Goal: Navigation & Orientation: Find specific page/section

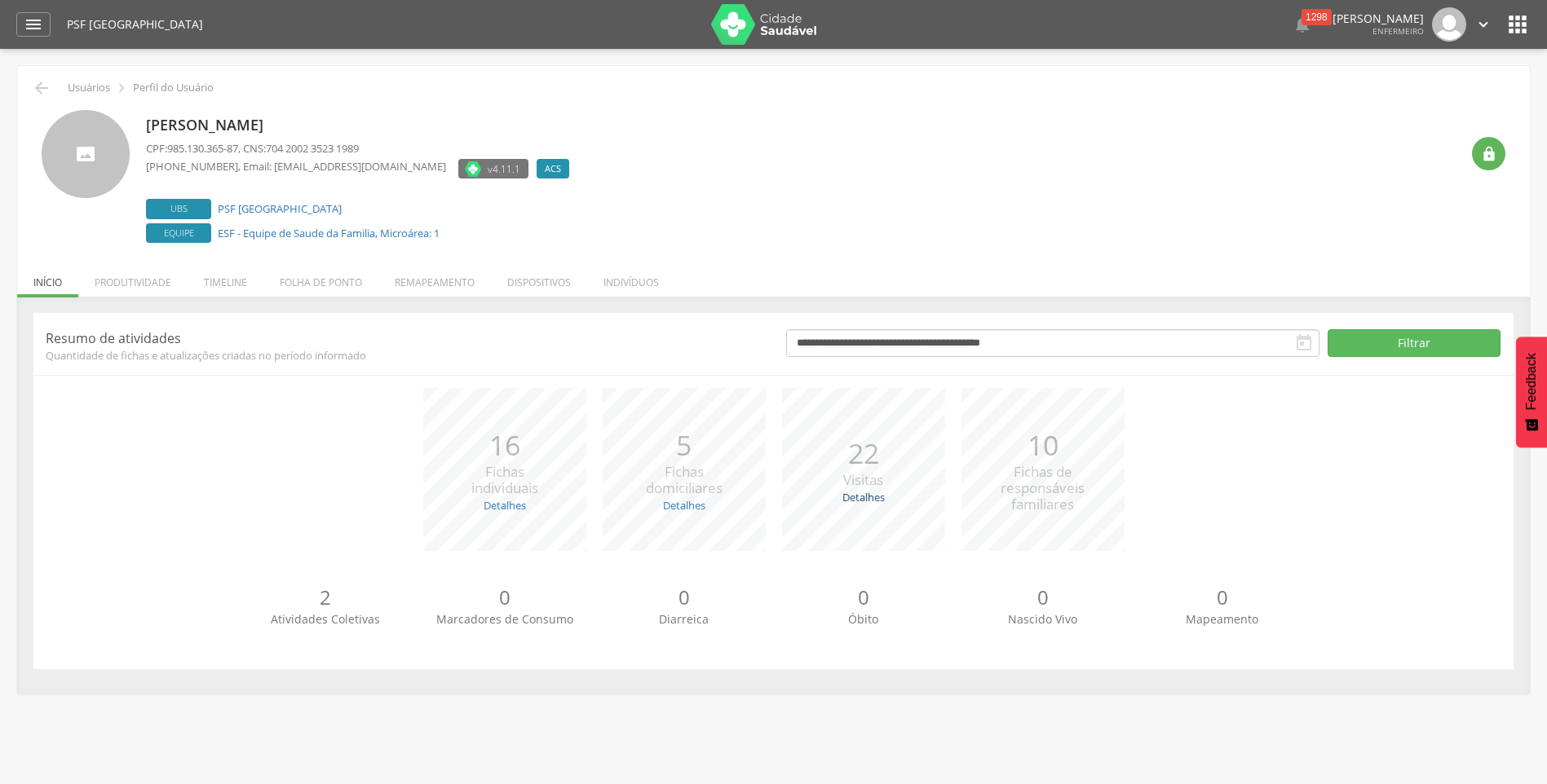
click at [864, 500] on link "Detalhes" at bounding box center [863, 497] width 42 height 14
click at [693, 508] on link "Detalhes" at bounding box center [684, 505] width 42 height 14
click at [423, 285] on li "Remapeamento" at bounding box center [434, 279] width 113 height 39
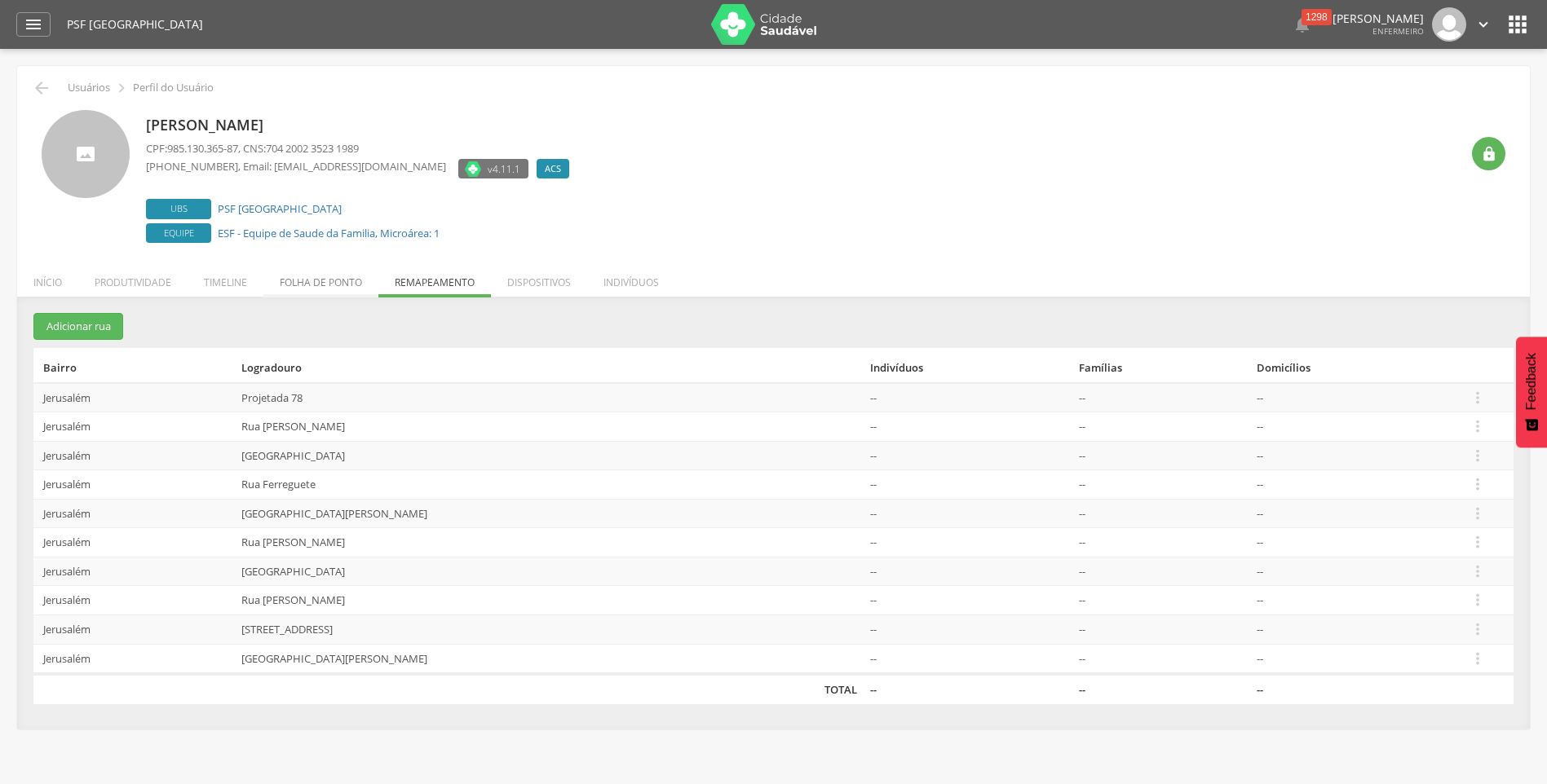
click at [356, 284] on li "Folha de ponto" at bounding box center [320, 279] width 115 height 39
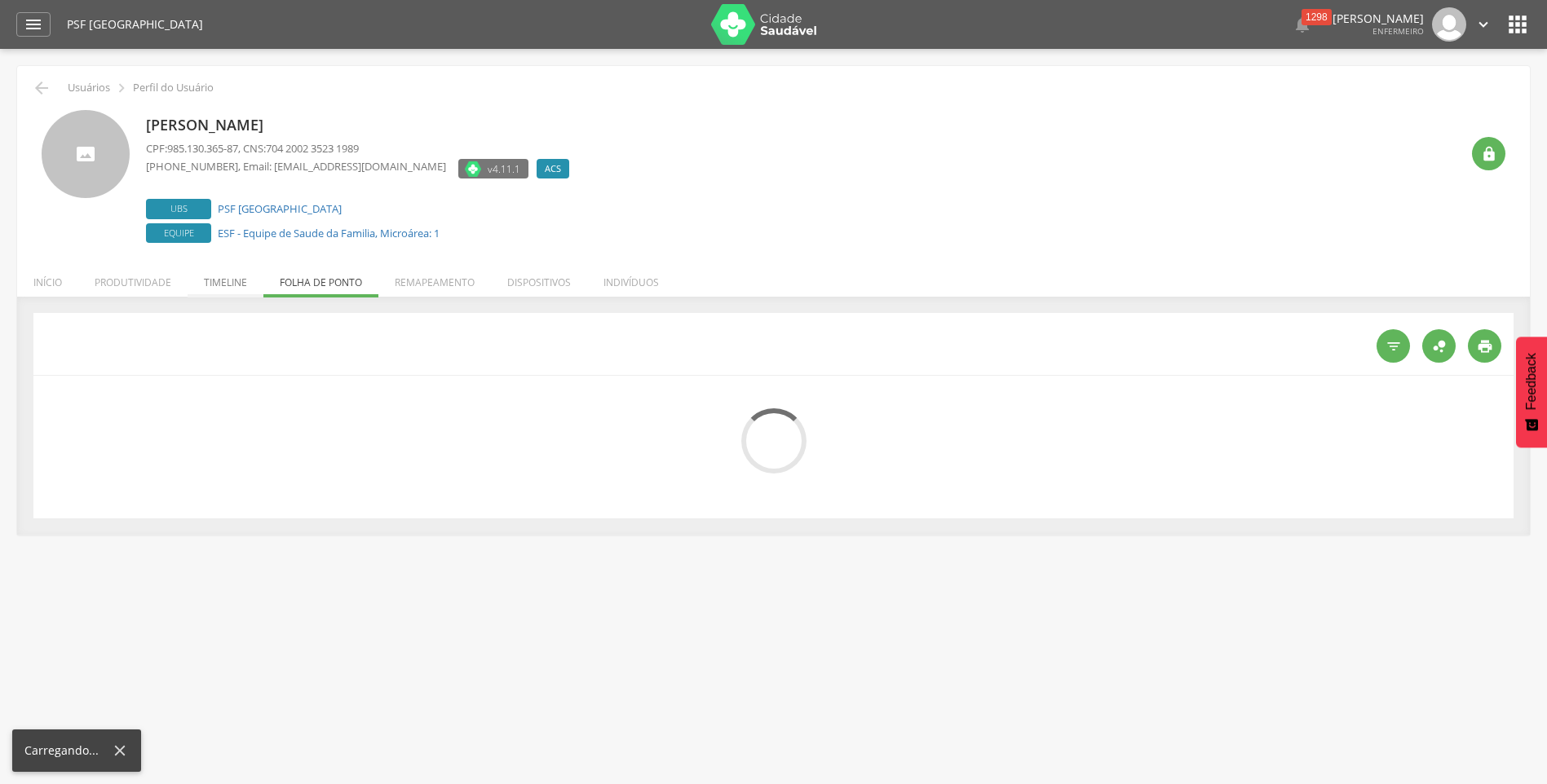
click at [222, 286] on li "Timeline" at bounding box center [225, 279] width 76 height 39
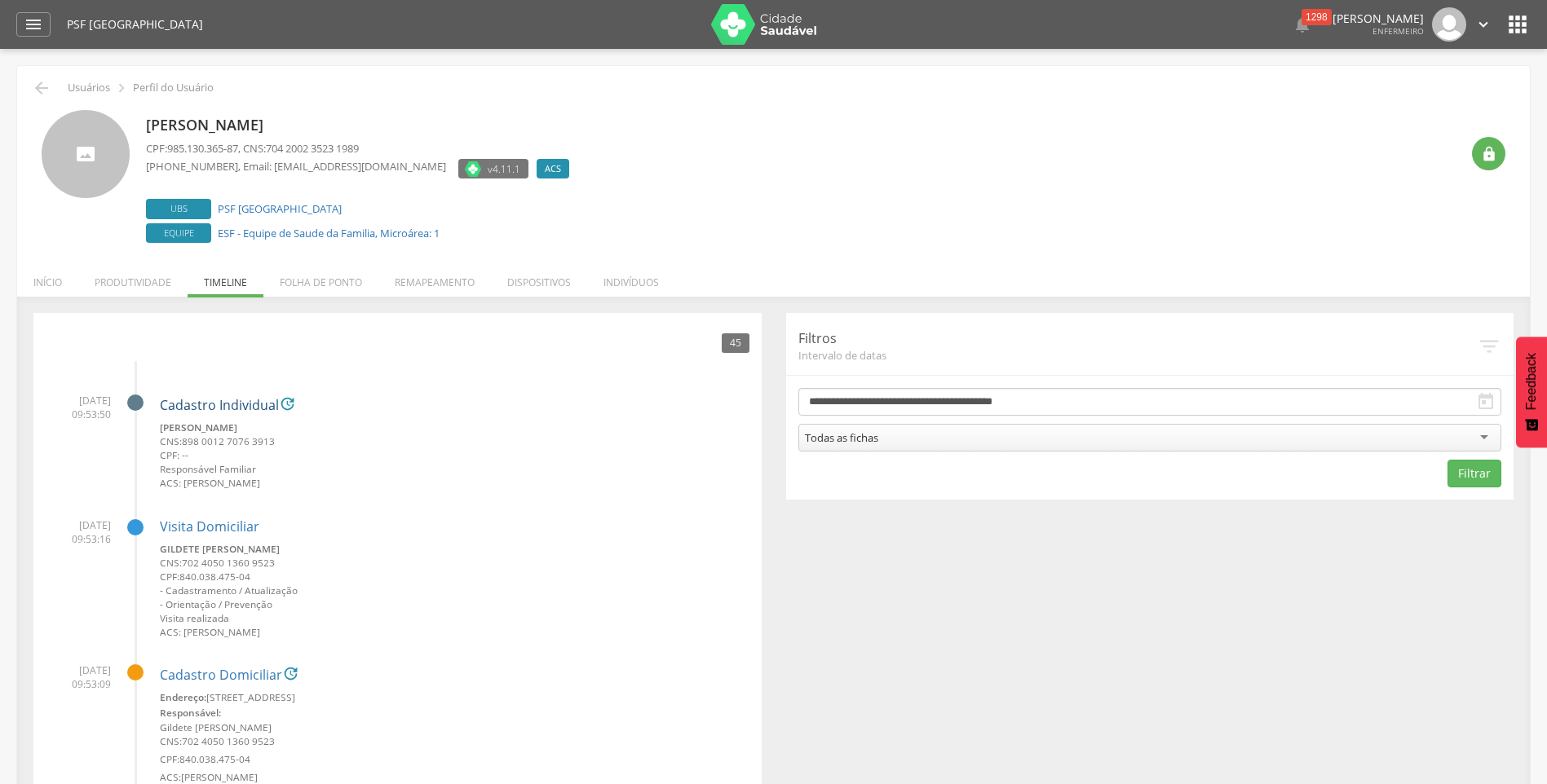
click at [235, 406] on link "Cadastro Individual" at bounding box center [219, 405] width 119 height 14
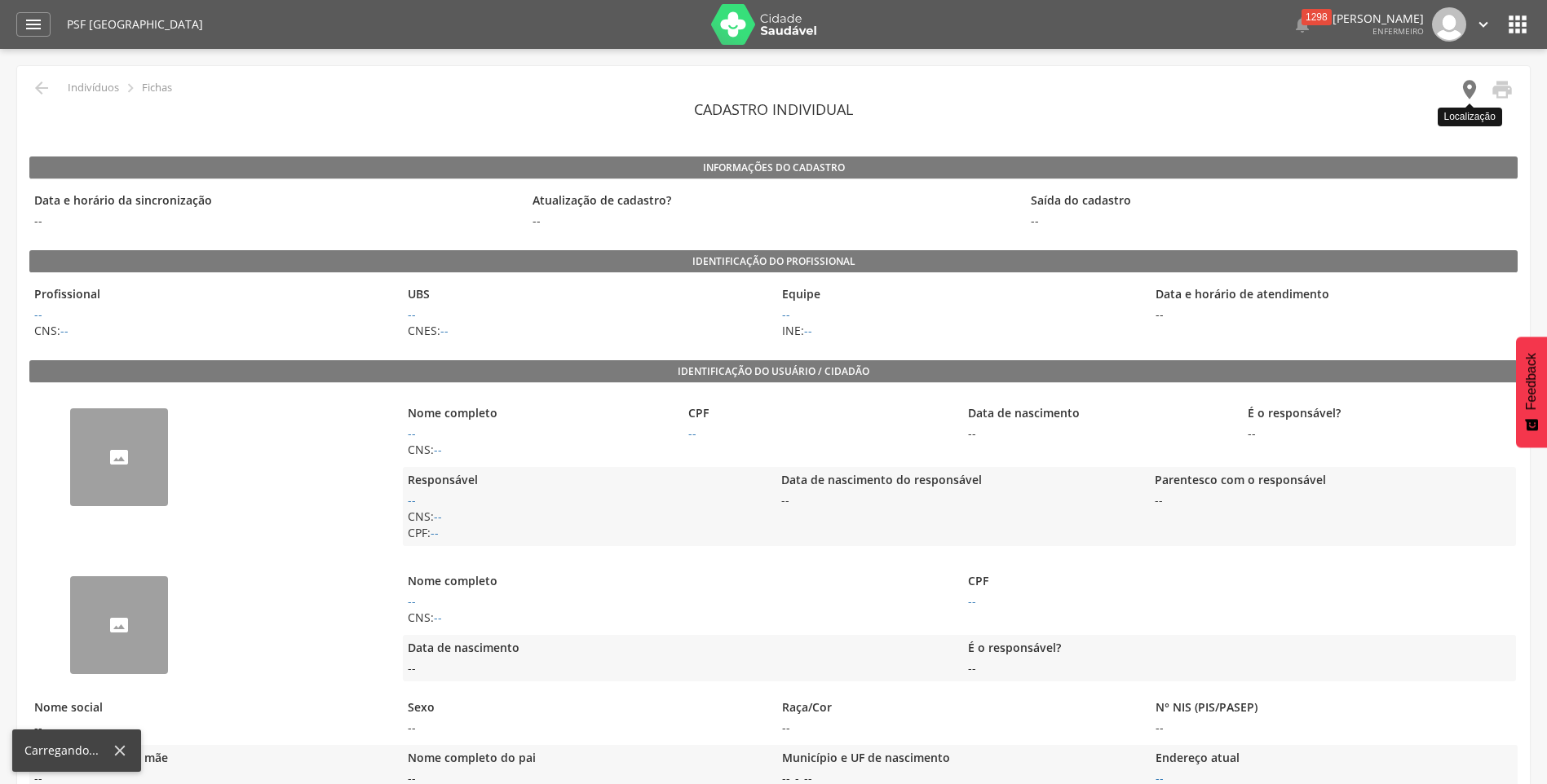
click at [1467, 93] on icon "" at bounding box center [1470, 90] width 23 height 23
click at [1468, 95] on icon "" at bounding box center [1470, 90] width 23 height 23
click at [1471, 87] on icon "" at bounding box center [1470, 90] width 23 height 23
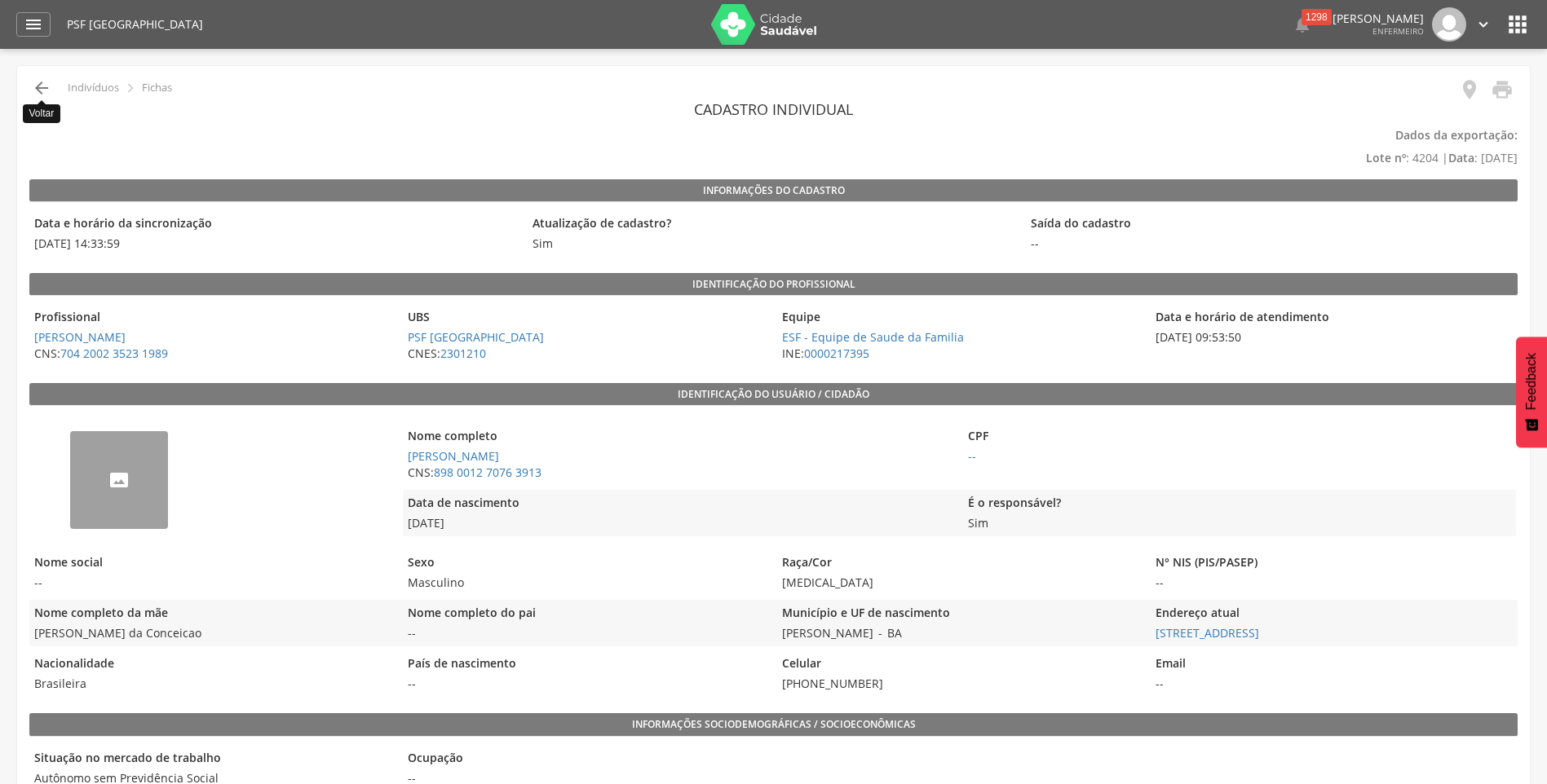
click at [45, 89] on icon "" at bounding box center [41, 88] width 19 height 19
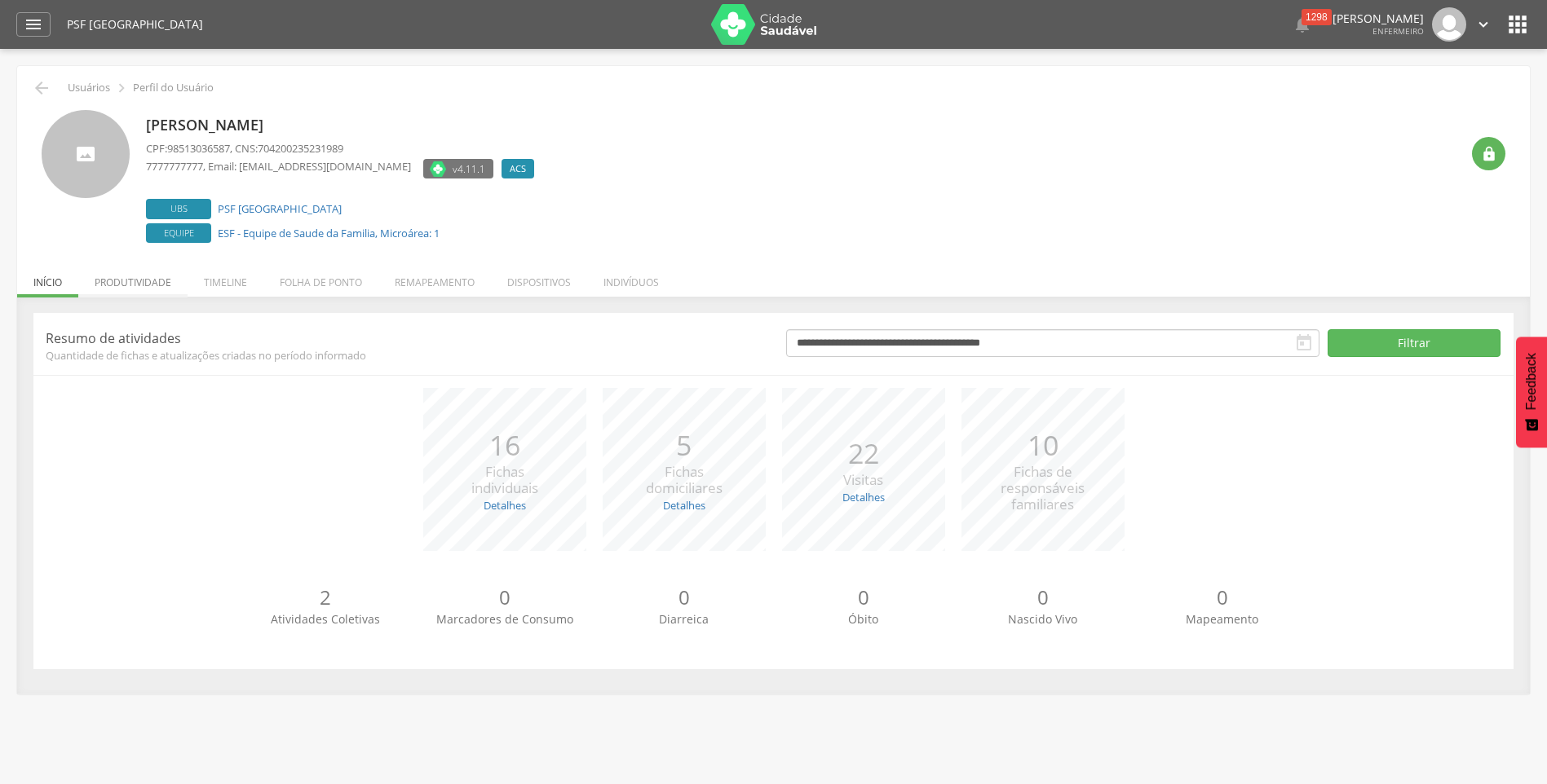
click at [145, 265] on li "Produtividade" at bounding box center [132, 279] width 109 height 39
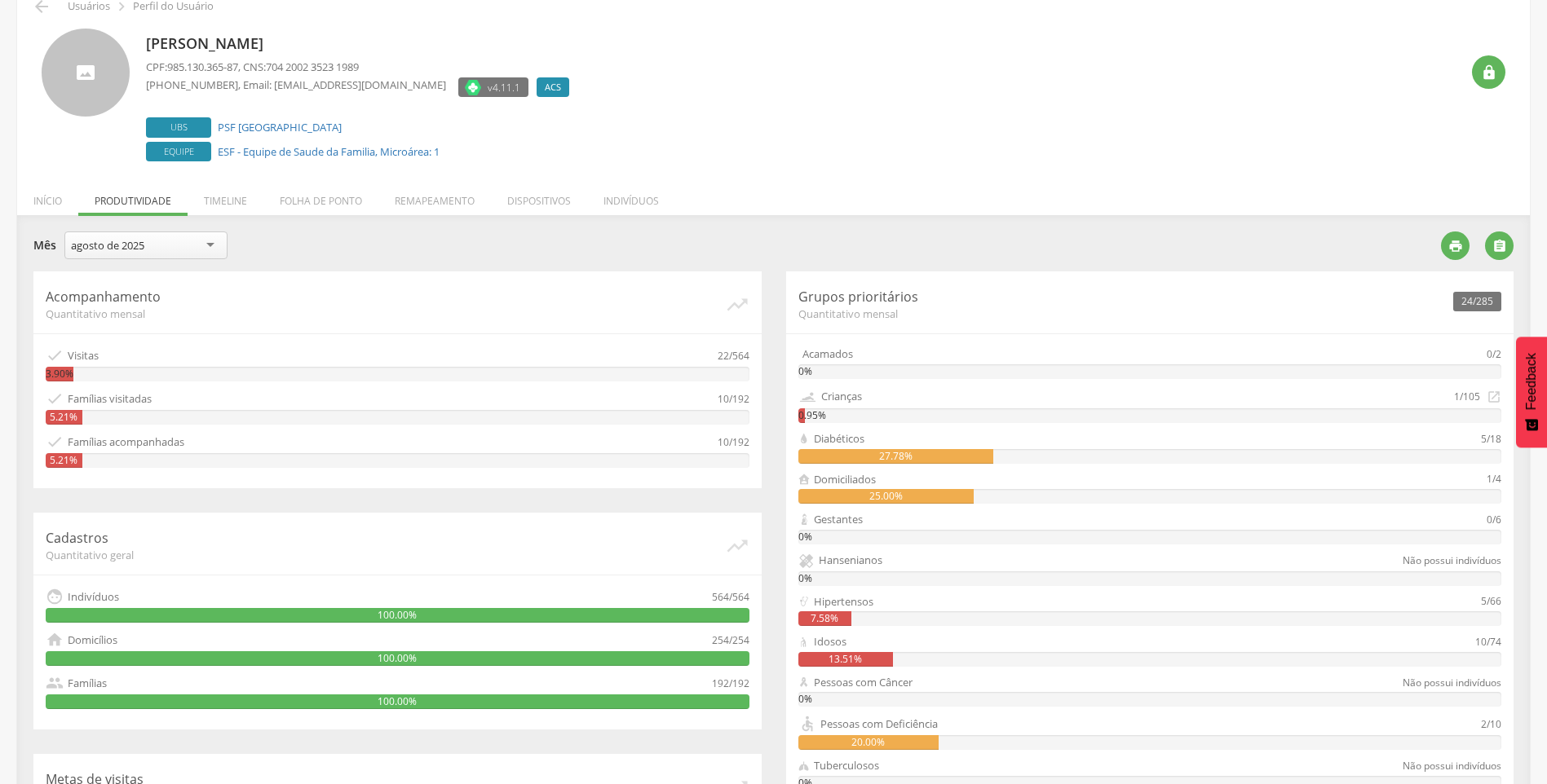
scroll to position [163, 0]
